Goal: Information Seeking & Learning: Learn about a topic

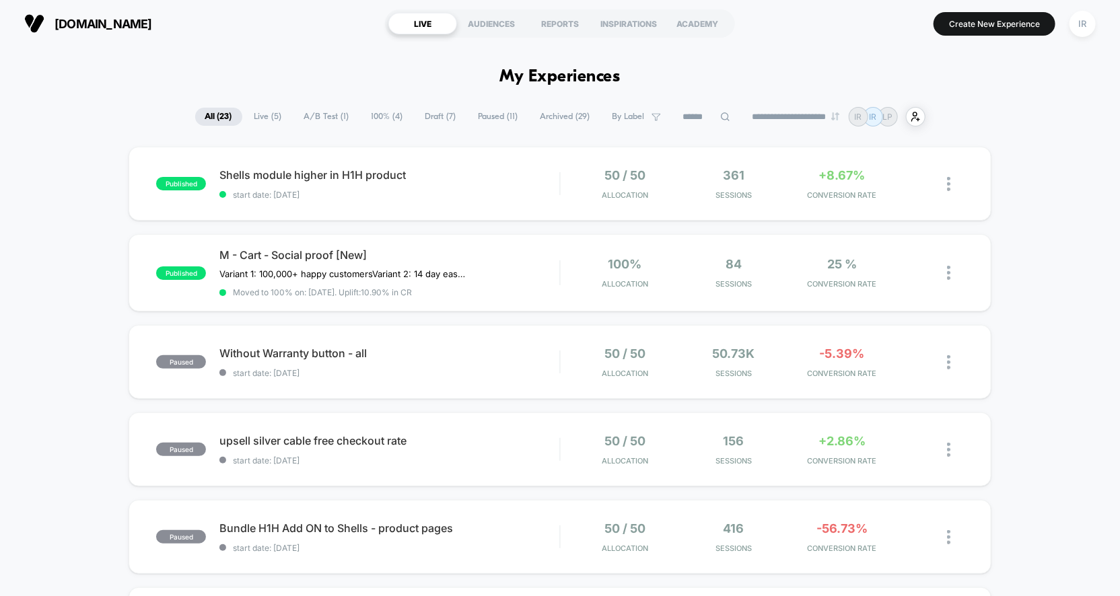
click at [526, 283] on div "M - Cart - Social proof [New] Variant 1: 100,000+ happy customers Variant 2: 14…" at bounding box center [389, 272] width 340 height 49
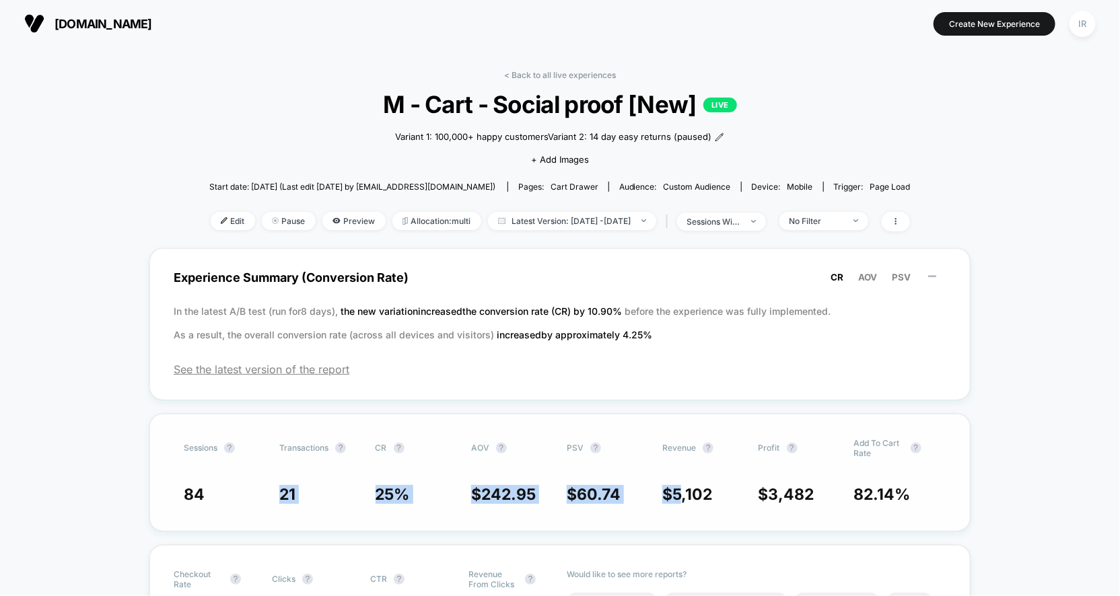
drag, startPoint x: 203, startPoint y: 491, endPoint x: 680, endPoint y: 489, distance: 476.6
click at [680, 489] on div "84 21 25 % $ 242.95 $ 60.74 $ 5,102 $ 3,482 82.14 %" at bounding box center [560, 494] width 753 height 19
click at [680, 489] on span "5,102" at bounding box center [693, 494] width 40 height 19
click at [551, 71] on link "< Back to all live experiences" at bounding box center [560, 75] width 112 height 10
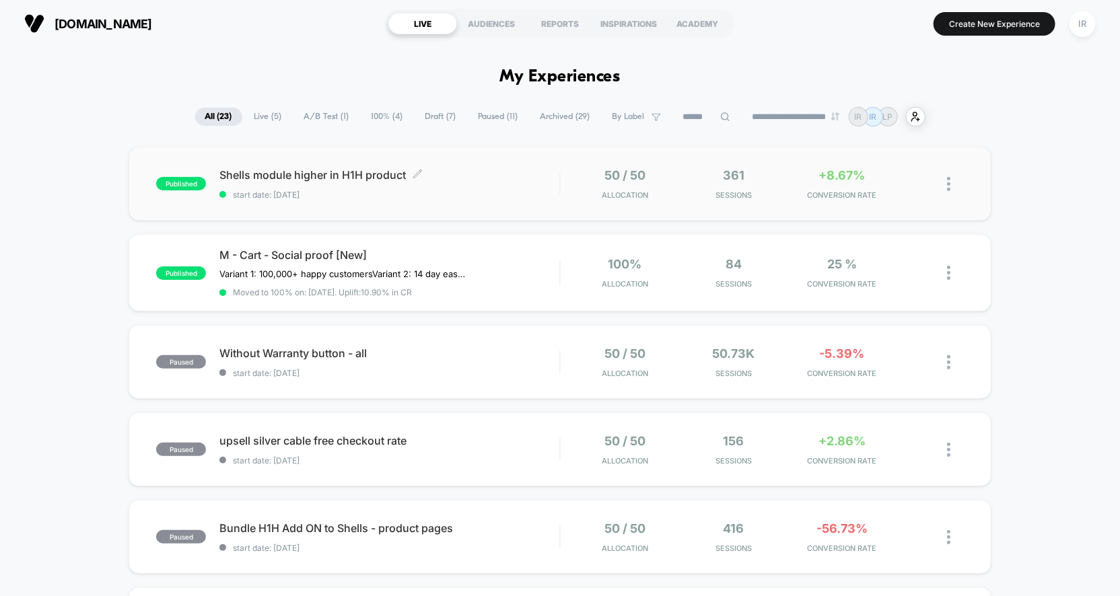
click at [552, 174] on span "Shells module higher in H1H product Click to edit experience details" at bounding box center [389, 174] width 340 height 13
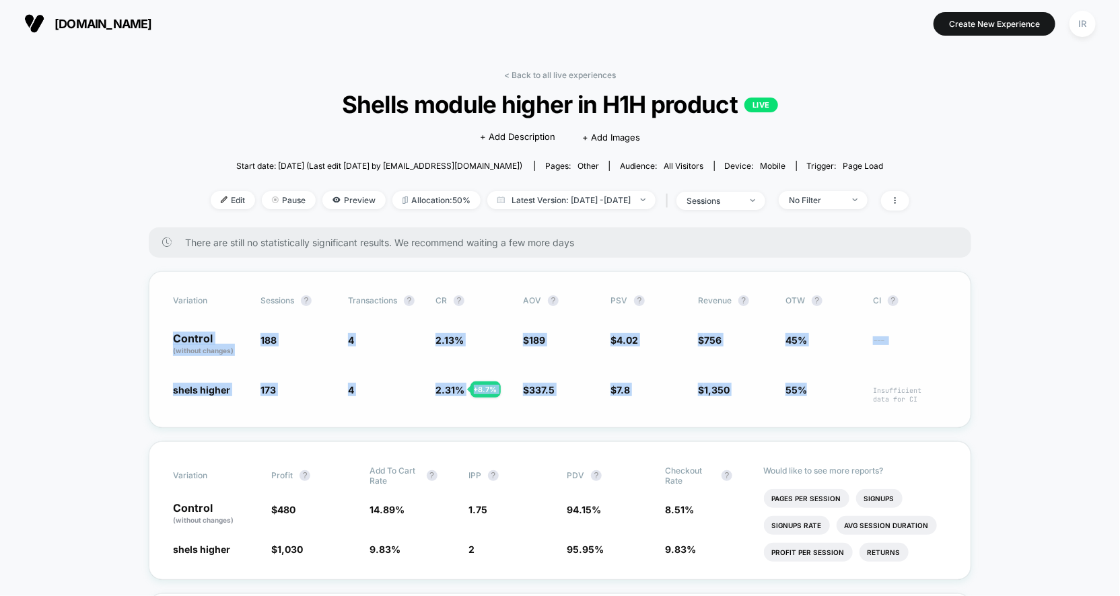
drag, startPoint x: 173, startPoint y: 330, endPoint x: 802, endPoint y: 421, distance: 636.0
click at [802, 421] on div "Variation Sessions ? Transactions ? CR ? AOV ? PSV ? Revenue ? OTW ? CI ? Contr…" at bounding box center [560, 349] width 823 height 157
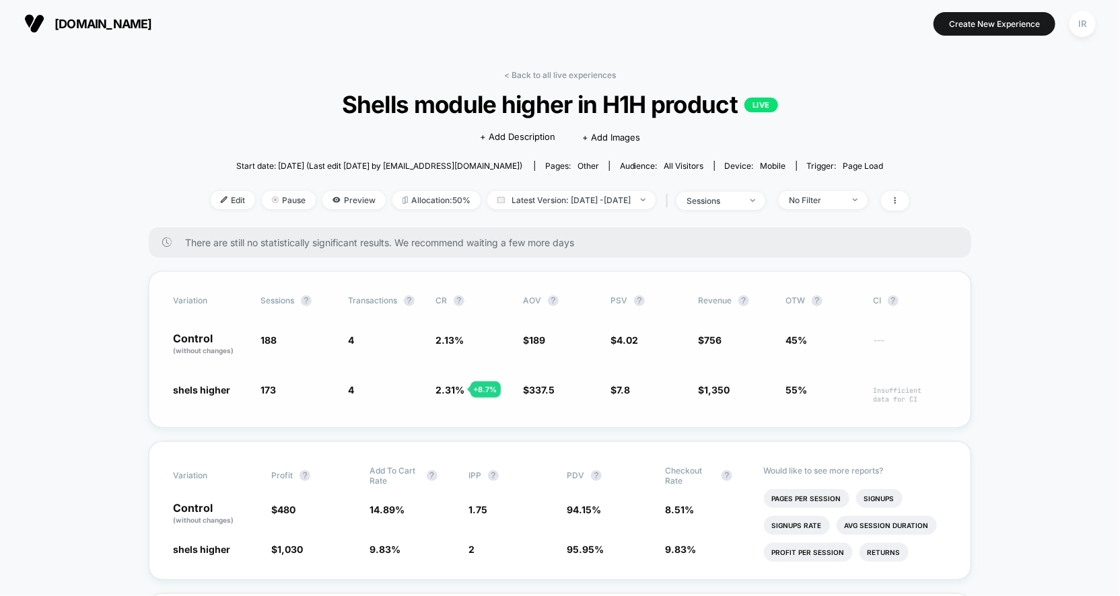
click at [831, 390] on span "55%" at bounding box center [823, 393] width 74 height 21
drag, startPoint x: 803, startPoint y: 343, endPoint x: 803, endPoint y: 404, distance: 61.3
click at [803, 404] on div "Variation Sessions ? Transactions ? CR ? AOV ? PSV ? Revenue ? OTW ? CI ? Contr…" at bounding box center [560, 349] width 823 height 157
drag, startPoint x: 264, startPoint y: 337, endPoint x: 362, endPoint y: 401, distance: 117.3
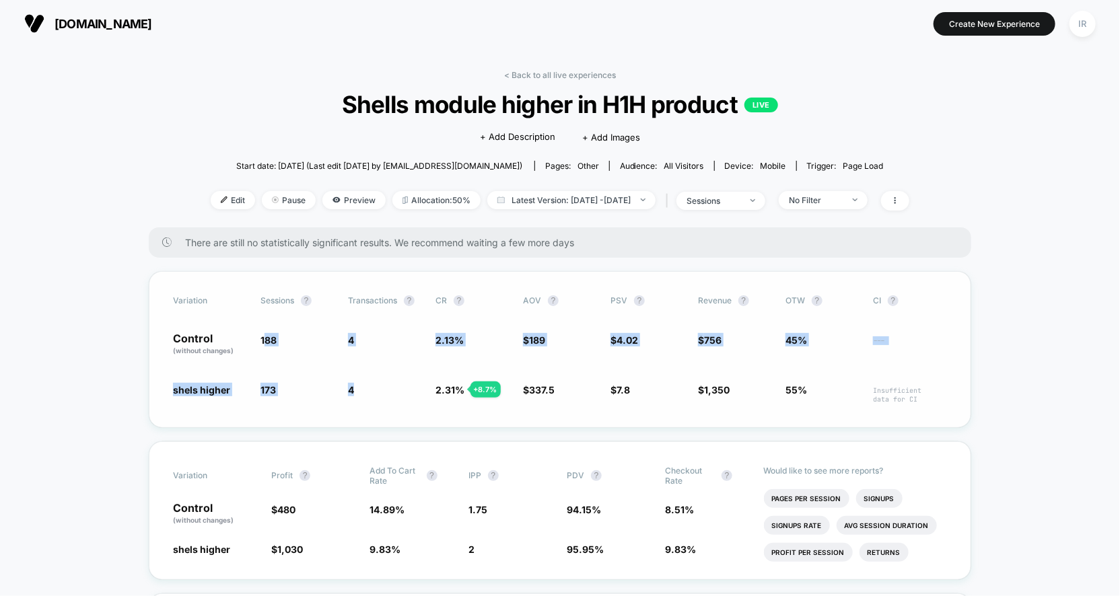
click at [362, 401] on div "Variation Sessions ? Transactions ? CR ? AOV ? PSV ? Revenue ? OTW ? CI ? Contr…" at bounding box center [560, 349] width 823 height 157
click at [362, 401] on span "4 + 8.7 %" at bounding box center [385, 393] width 74 height 21
drag, startPoint x: 362, startPoint y: 401, endPoint x: 362, endPoint y: 328, distance: 72.7
click at [362, 328] on div "Variation Sessions ? Transactions ? CR ? AOV ? PSV ? Revenue ? OTW ? CI ? Contr…" at bounding box center [560, 349] width 823 height 157
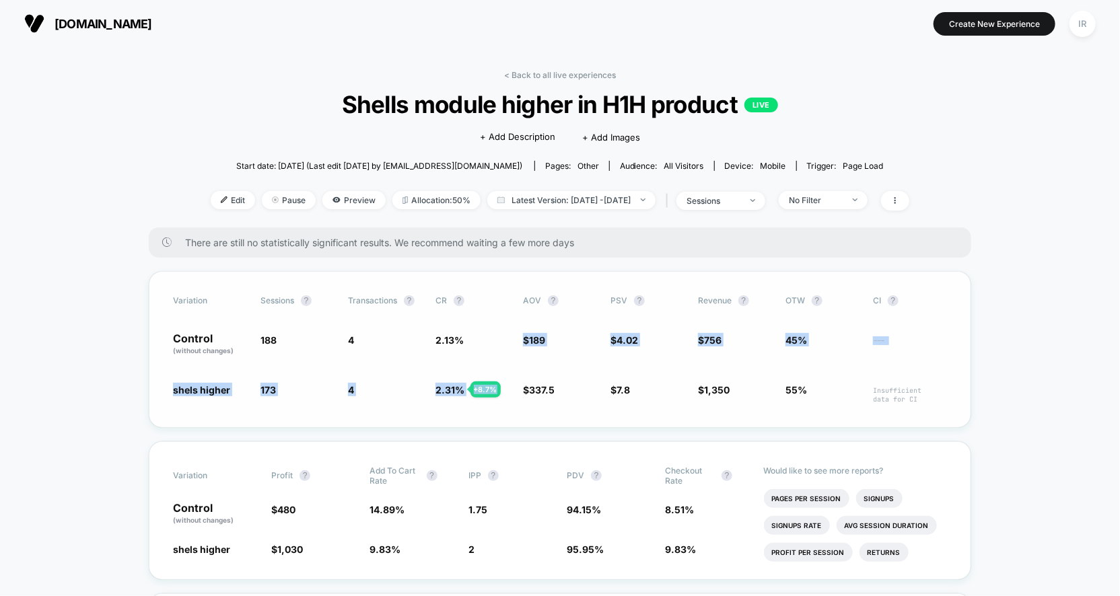
drag, startPoint x: 555, startPoint y: 330, endPoint x: 599, endPoint y: 374, distance: 62.8
click at [600, 374] on div "Variation Sessions ? Transactions ? CR ? AOV ? PSV ? Revenue ? OTW ? CI ? Contr…" at bounding box center [560, 349] width 823 height 157
click at [599, 374] on div "Variation Sessions ? Transactions ? CR ? AOV ? PSV ? Revenue ? OTW ? CI ? Contr…" at bounding box center [560, 349] width 823 height 157
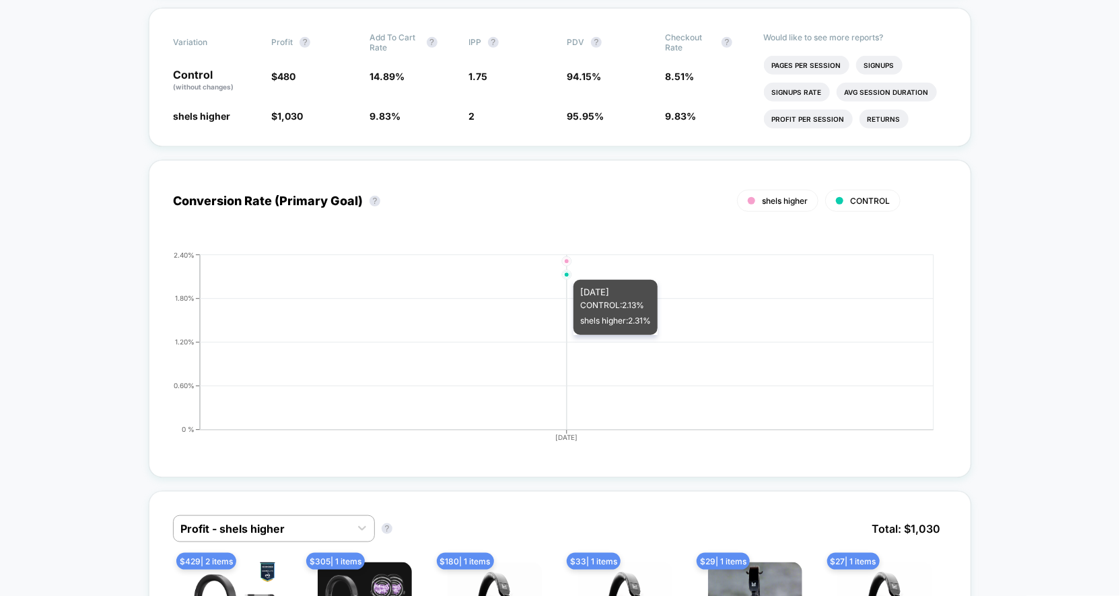
scroll to position [439, 0]
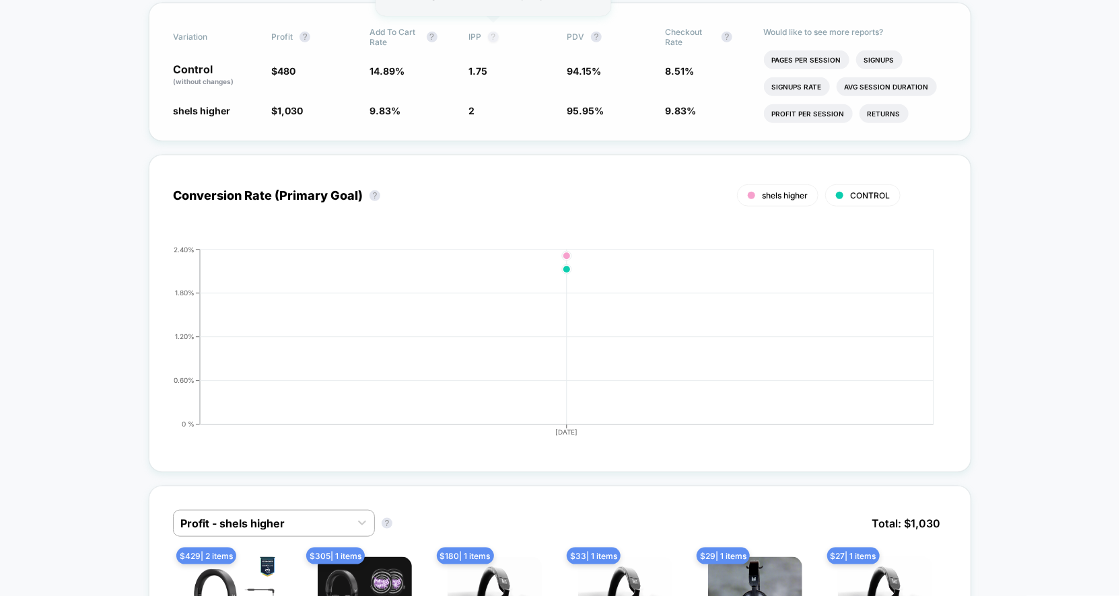
click at [492, 36] on button "?" at bounding box center [493, 37] width 11 height 11
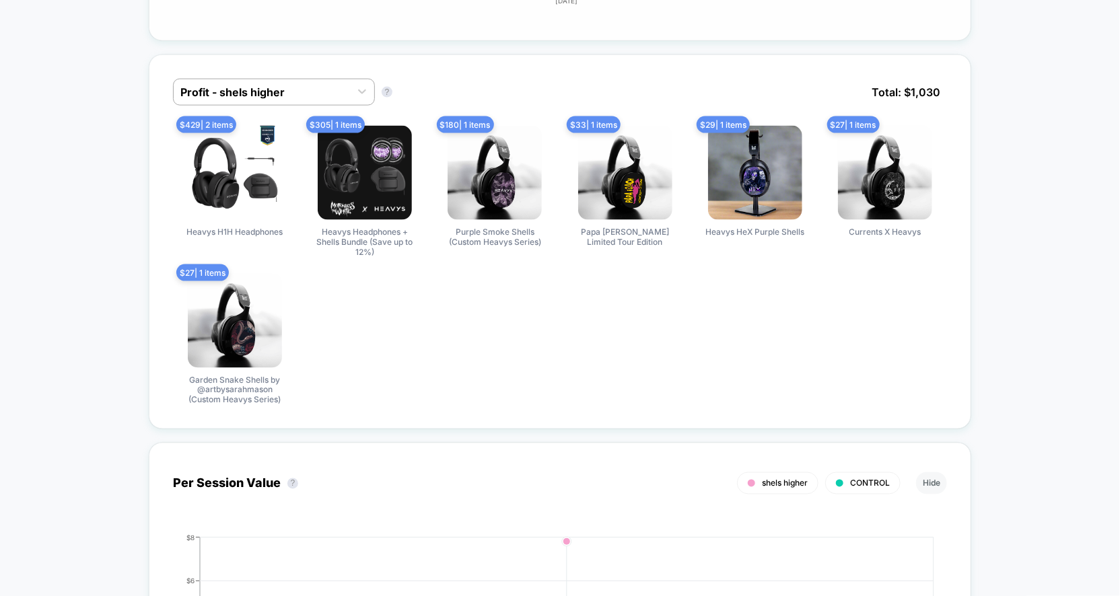
scroll to position [922, 0]
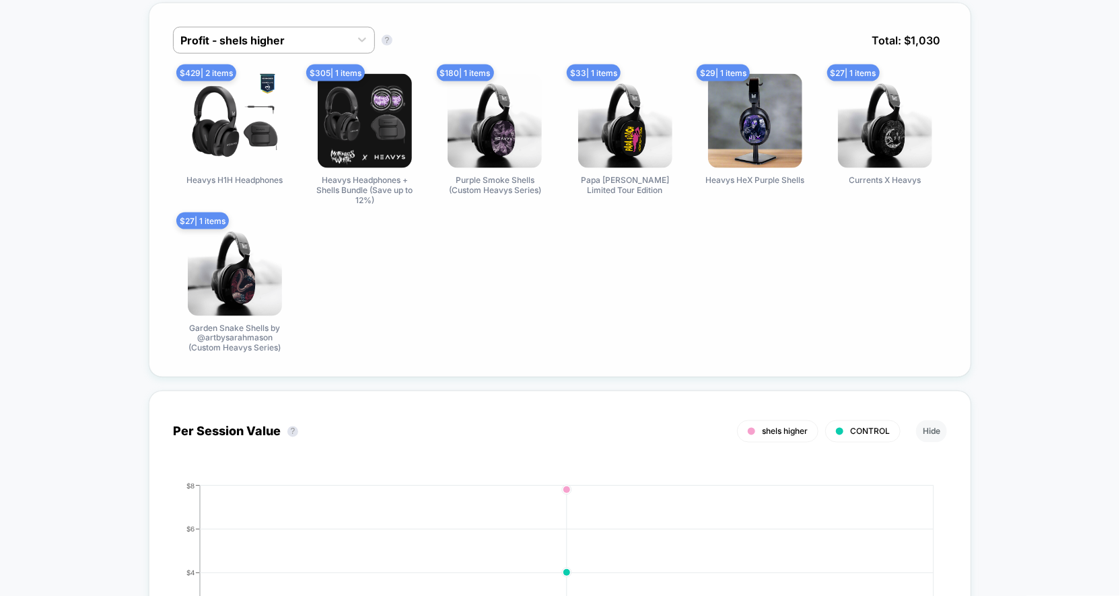
click at [502, 146] on img at bounding box center [495, 121] width 94 height 94
click at [496, 166] on div "$ 180 | 1 items Purple Smoke Shells (Custom Heavys Series)" at bounding box center [495, 139] width 123 height 131
click at [496, 181] on span "Purple Smoke Shells (Custom Heavys Series)" at bounding box center [494, 185] width 101 height 20
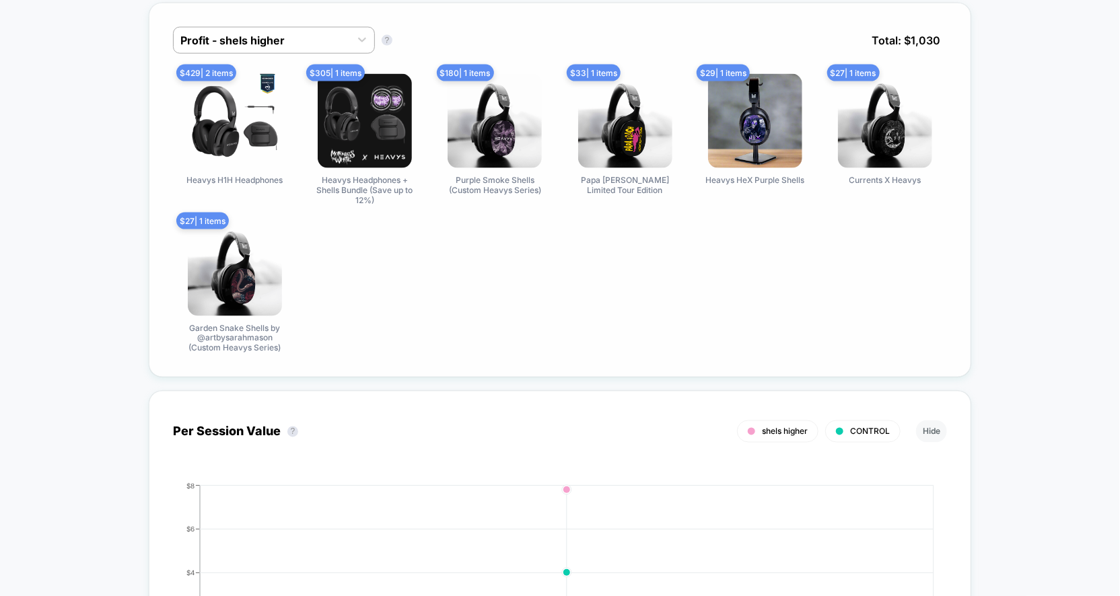
click at [496, 181] on span "Purple Smoke Shells (Custom Heavys Series)" at bounding box center [494, 185] width 101 height 20
